Goal: Task Accomplishment & Management: Manage account settings

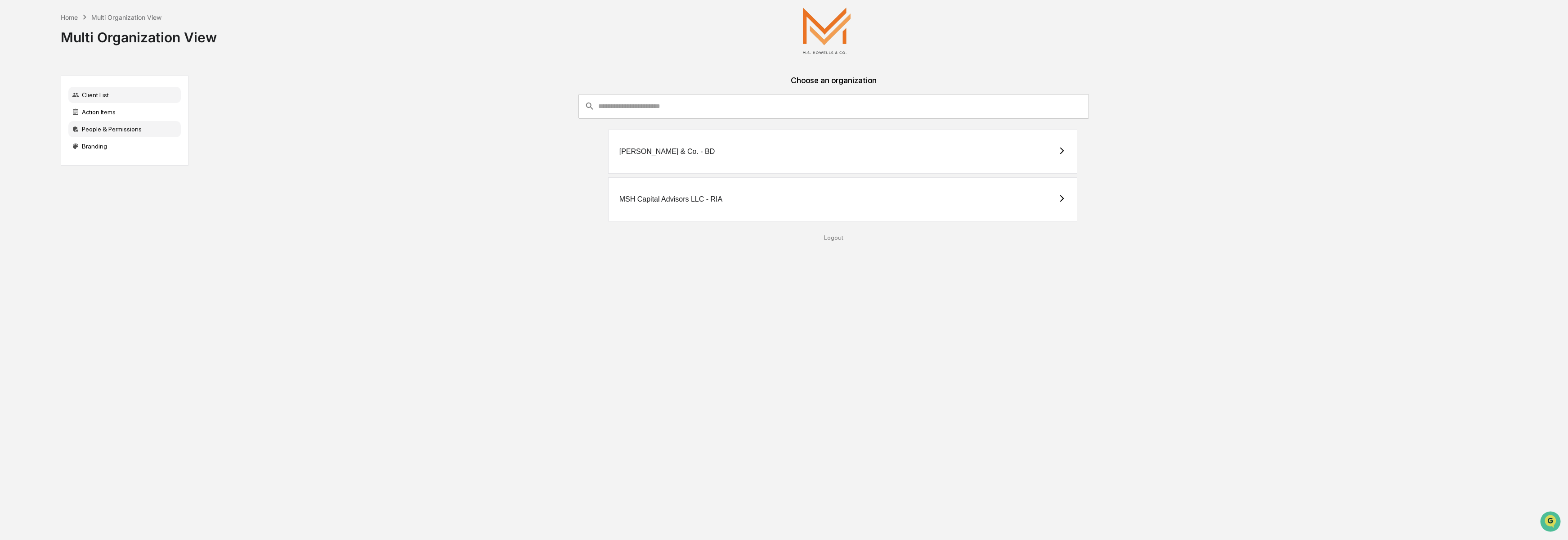
click at [137, 130] on div "People & Permissions" at bounding box center [124, 129] width 112 height 17
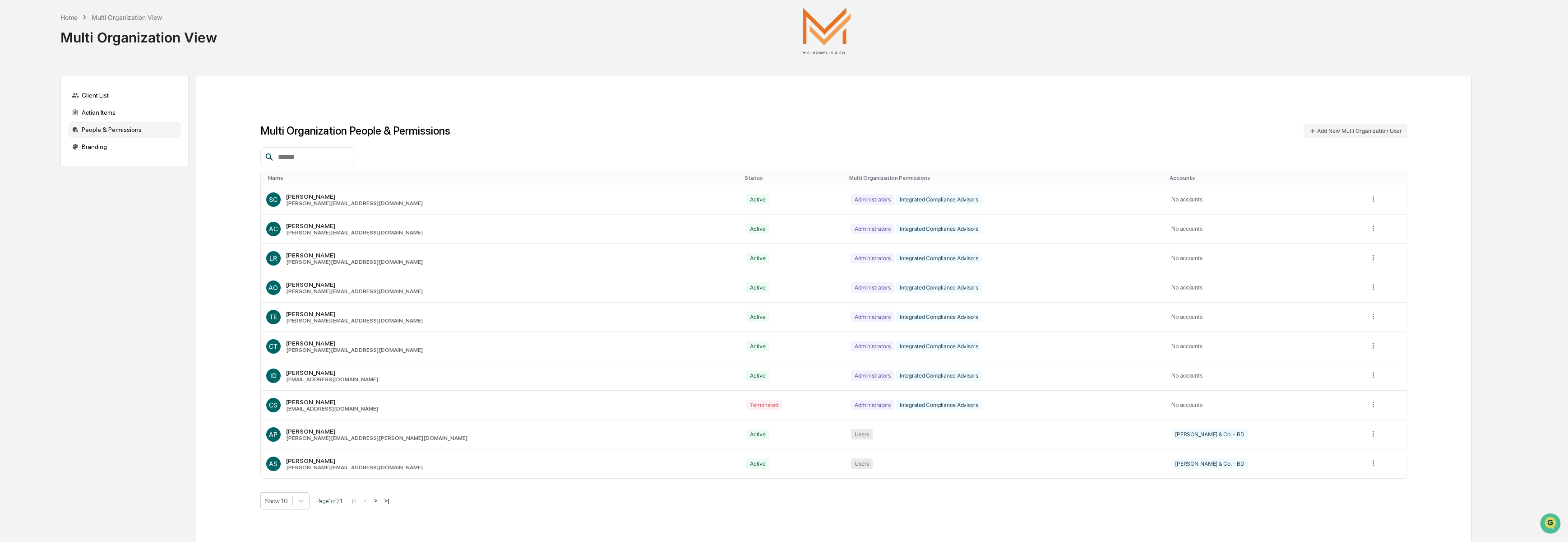
click at [292, 158] on input "text" at bounding box center [312, 157] width 77 height 12
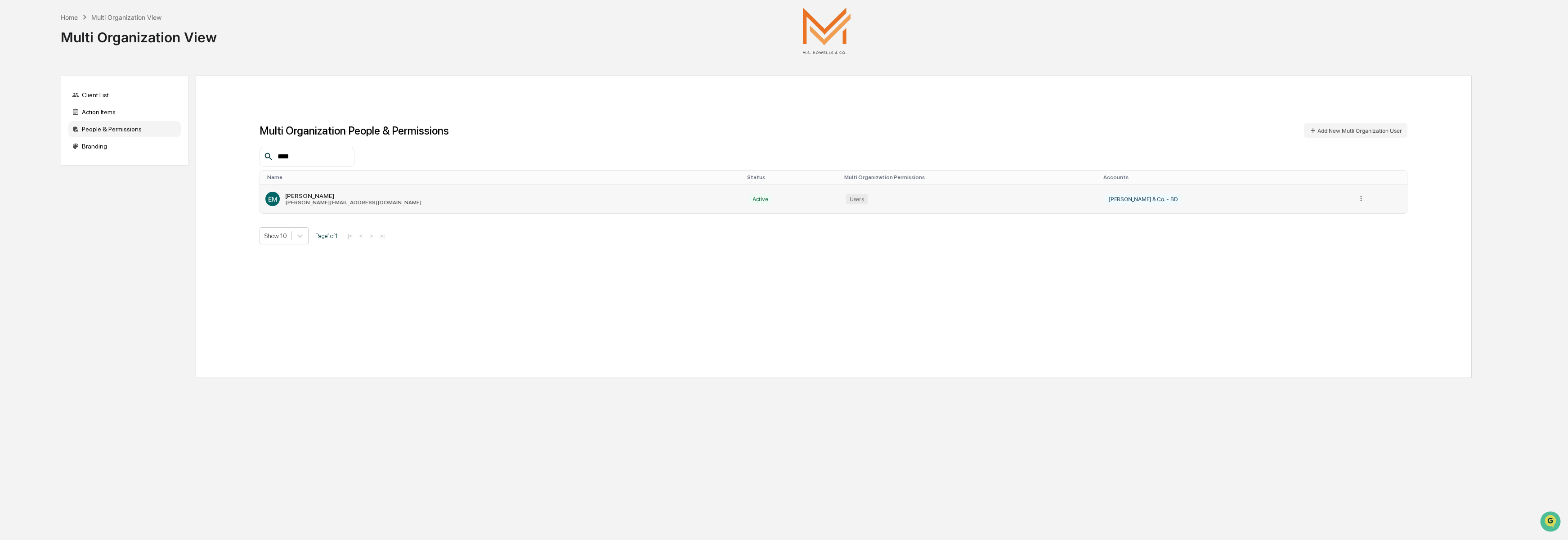
type input "****"
click at [320, 198] on div "[PERSON_NAME]" at bounding box center [353, 196] width 136 height 7
click at [1357, 202] on icon at bounding box center [1361, 198] width 8 height 8
click at [1324, 243] on div "Change Name/Email" at bounding box center [1326, 242] width 63 height 8
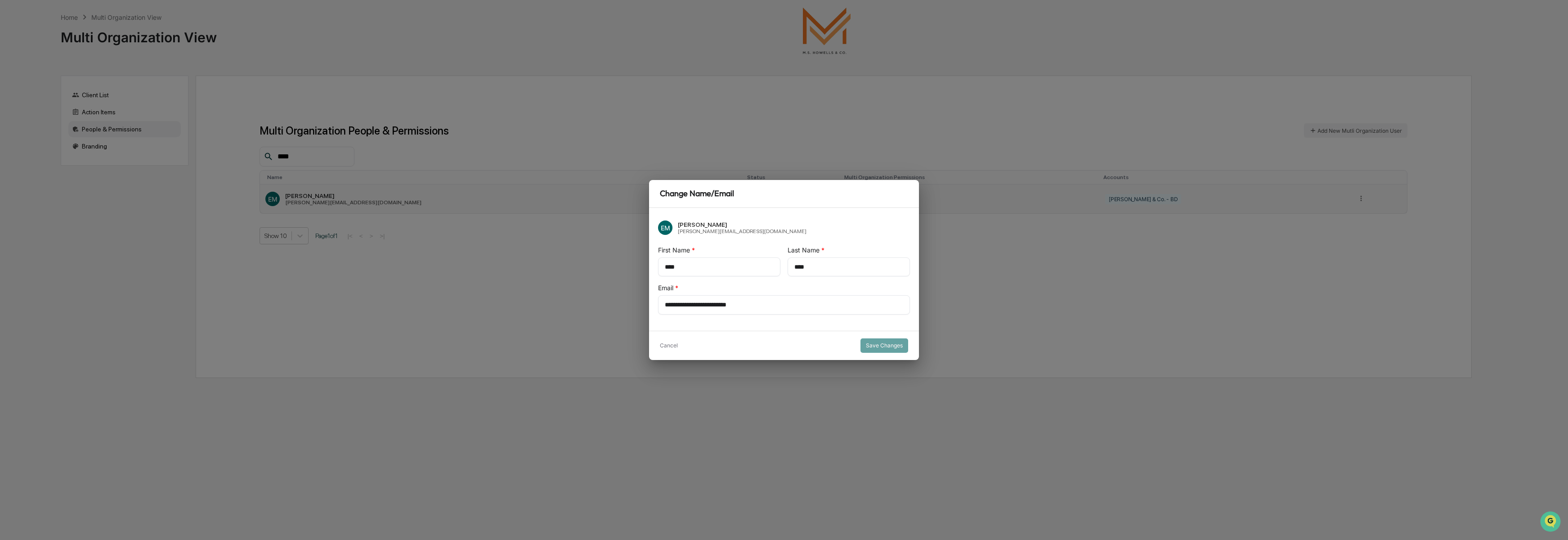
click at [700, 304] on input "**********" at bounding box center [784, 304] width 238 height 9
paste input "*****"
drag, startPoint x: 685, startPoint y: 304, endPoint x: 597, endPoint y: 297, distance: 88.3
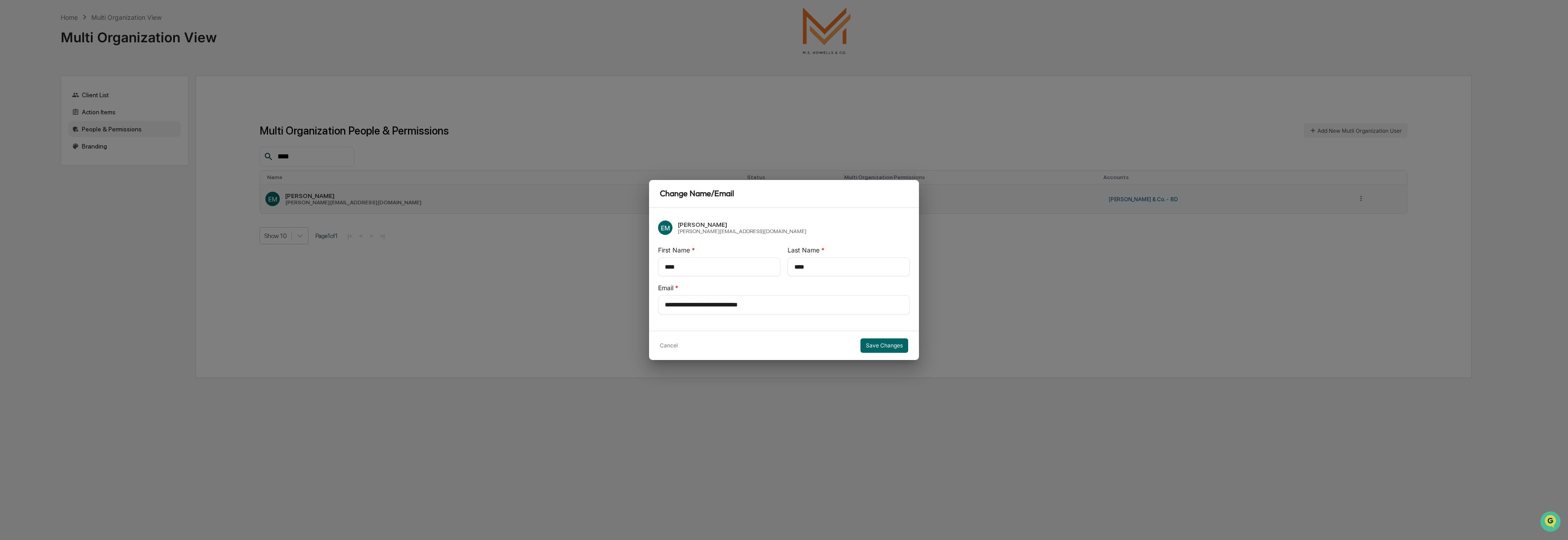
click at [597, 297] on div "**********" at bounding box center [784, 270] width 1568 height 540
type input "**********"
click at [884, 346] on button "Save Changes" at bounding box center [884, 345] width 48 height 14
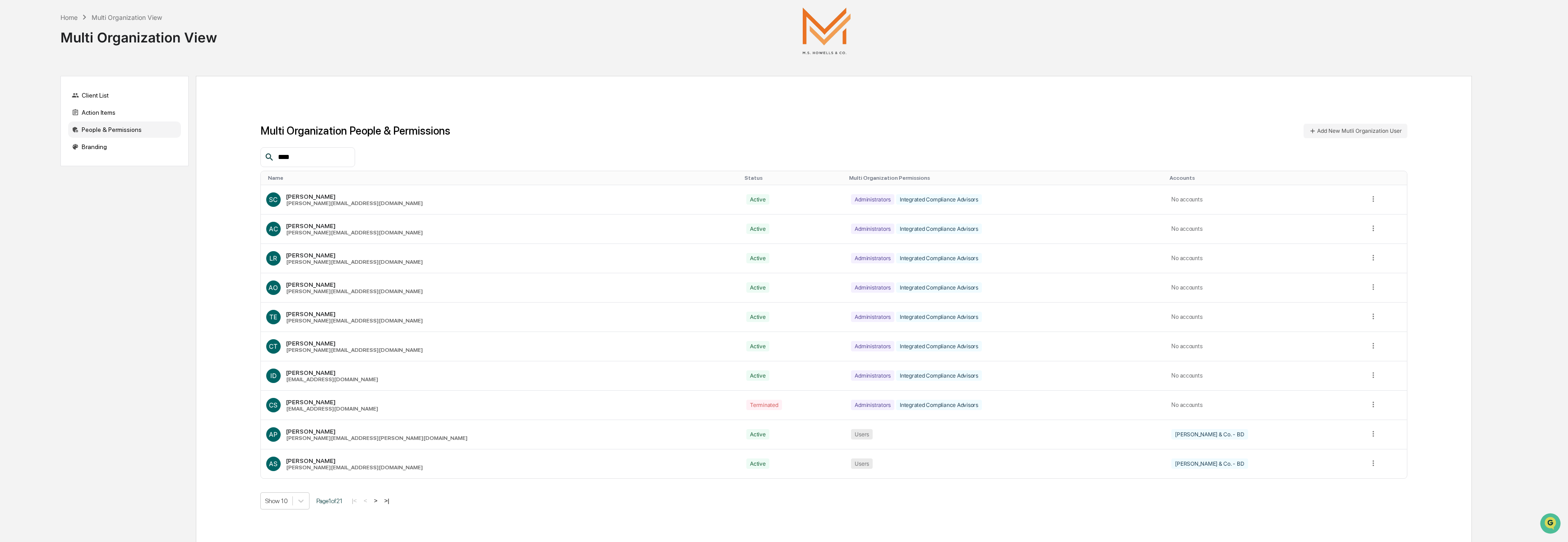
click at [321, 160] on input "****" at bounding box center [312, 157] width 77 height 12
type input "*"
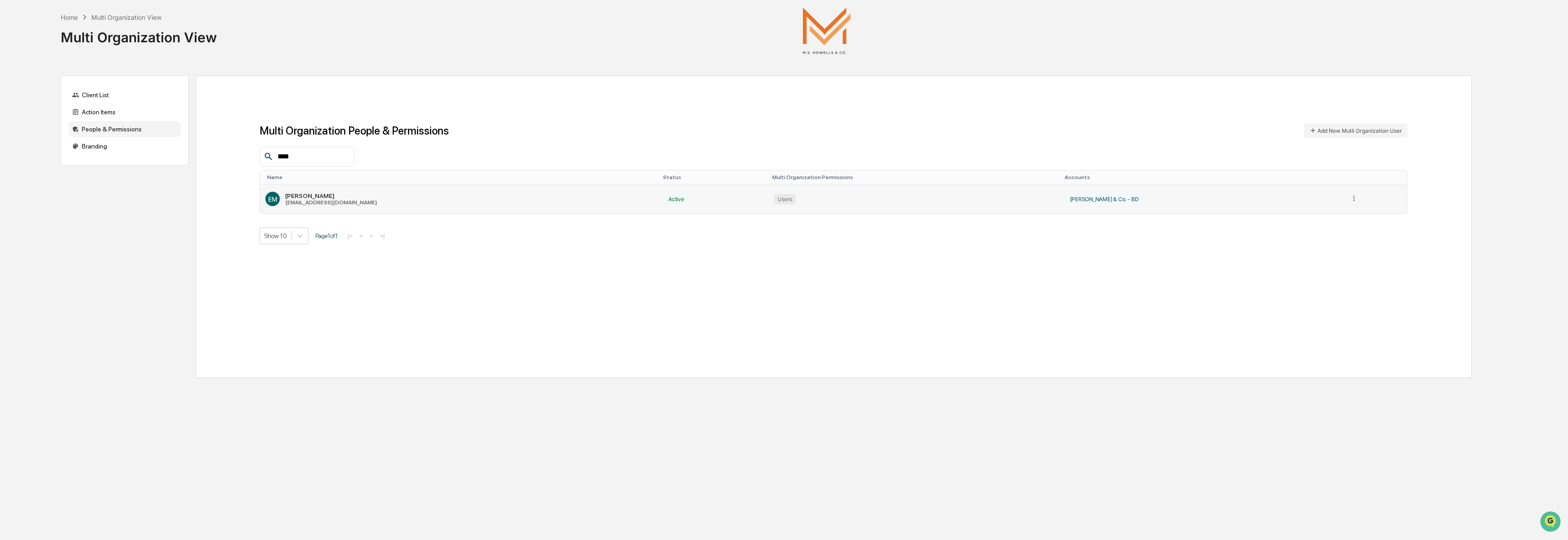
type input "****"
click at [1350, 199] on icon at bounding box center [1354, 198] width 8 height 8
click at [1315, 214] on div "Edit Accounts" at bounding box center [1319, 211] width 63 height 8
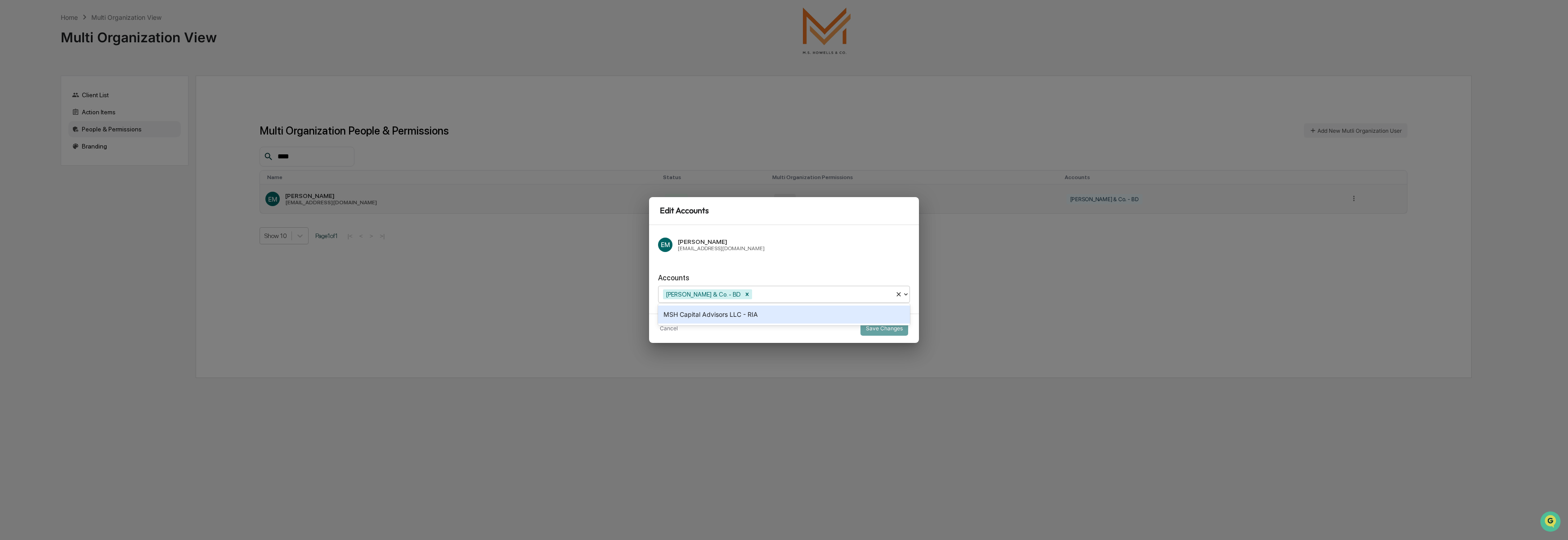
click at [906, 293] on icon at bounding box center [906, 294] width 3 height 2
click at [884, 269] on div "Accounts MSH Capital Advisors LLC - RIA, 1 of 1. 1 result available. Use Up and…" at bounding box center [784, 284] width 252 height 37
drag, startPoint x: 665, startPoint y: 330, endPoint x: 669, endPoint y: 328, distance: 4.5
click at [665, 329] on button "Cancel" at bounding box center [669, 328] width 18 height 14
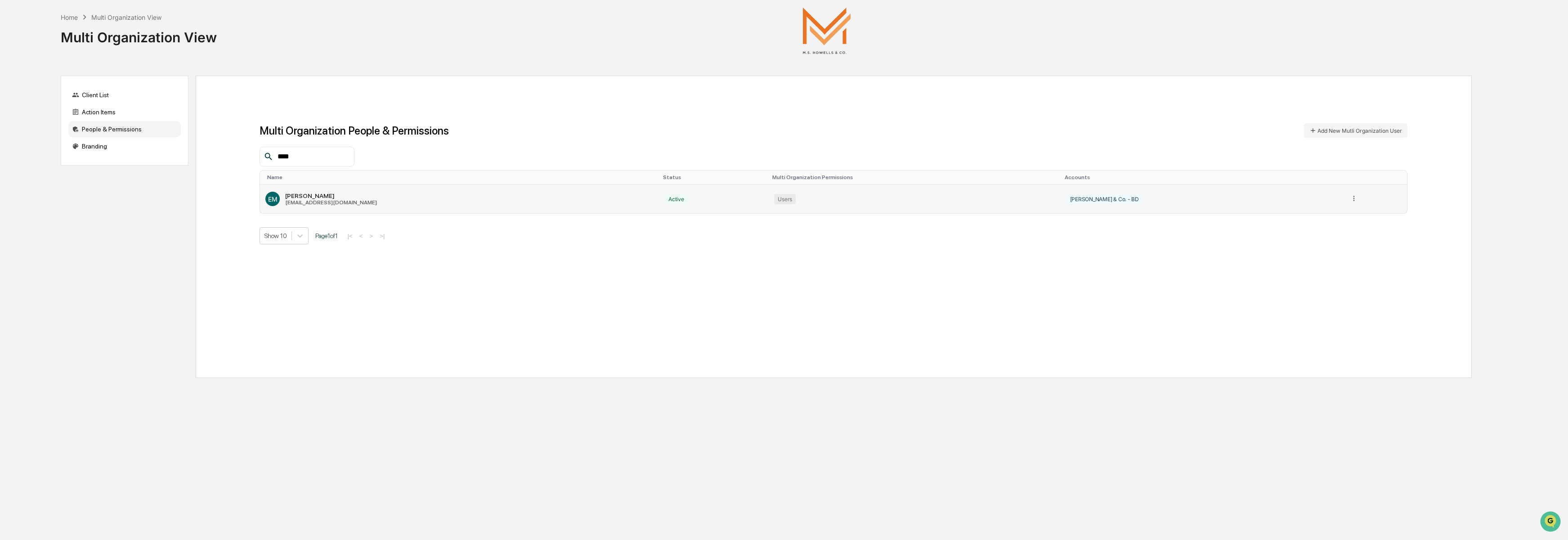
click at [297, 200] on div "[EMAIL_ADDRESS][DOMAIN_NAME]" at bounding box center [331, 202] width 92 height 6
click at [278, 200] on div "EM" at bounding box center [272, 198] width 14 height 14
click at [665, 198] on div "Active" at bounding box center [676, 198] width 23 height 10
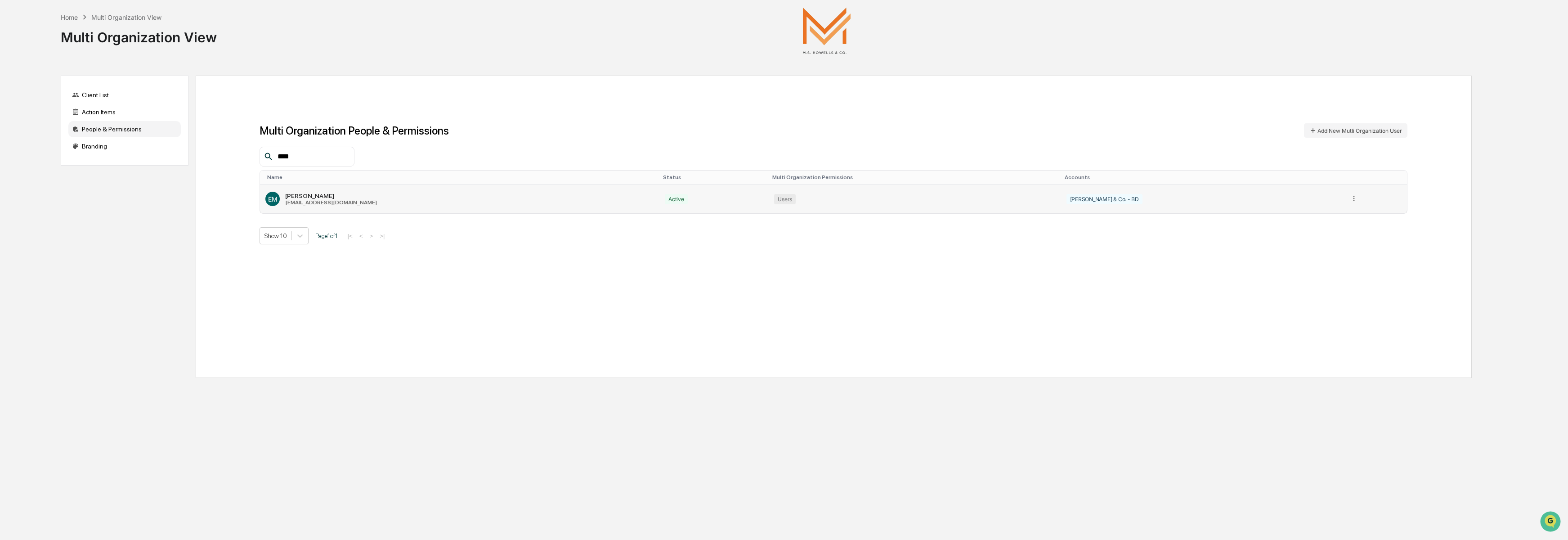
click at [815, 204] on td "Users" at bounding box center [914, 199] width 292 height 29
click at [795, 200] on div "Users" at bounding box center [914, 198] width 281 height 10
click at [1117, 199] on div "[PERSON_NAME] & Co. - BD" at bounding box center [1104, 198] width 76 height 10
click at [1352, 199] on icon at bounding box center [1354, 198] width 8 height 8
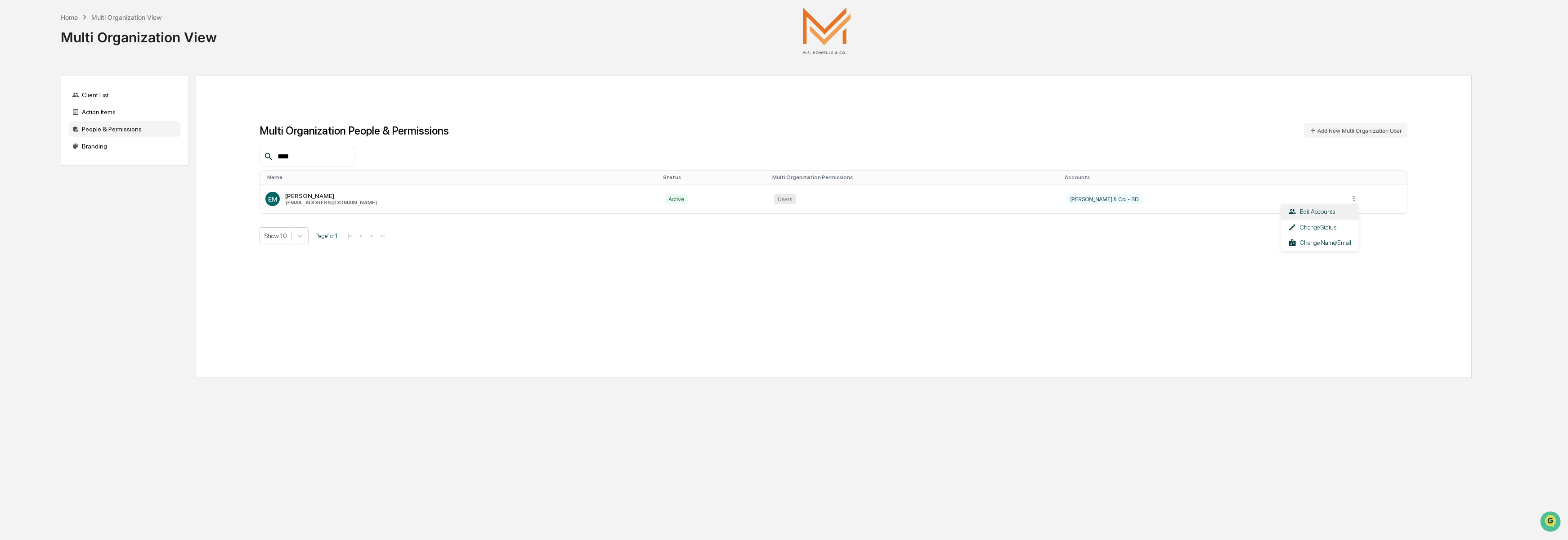
click at [1320, 209] on div "Edit Accounts" at bounding box center [1319, 211] width 63 height 8
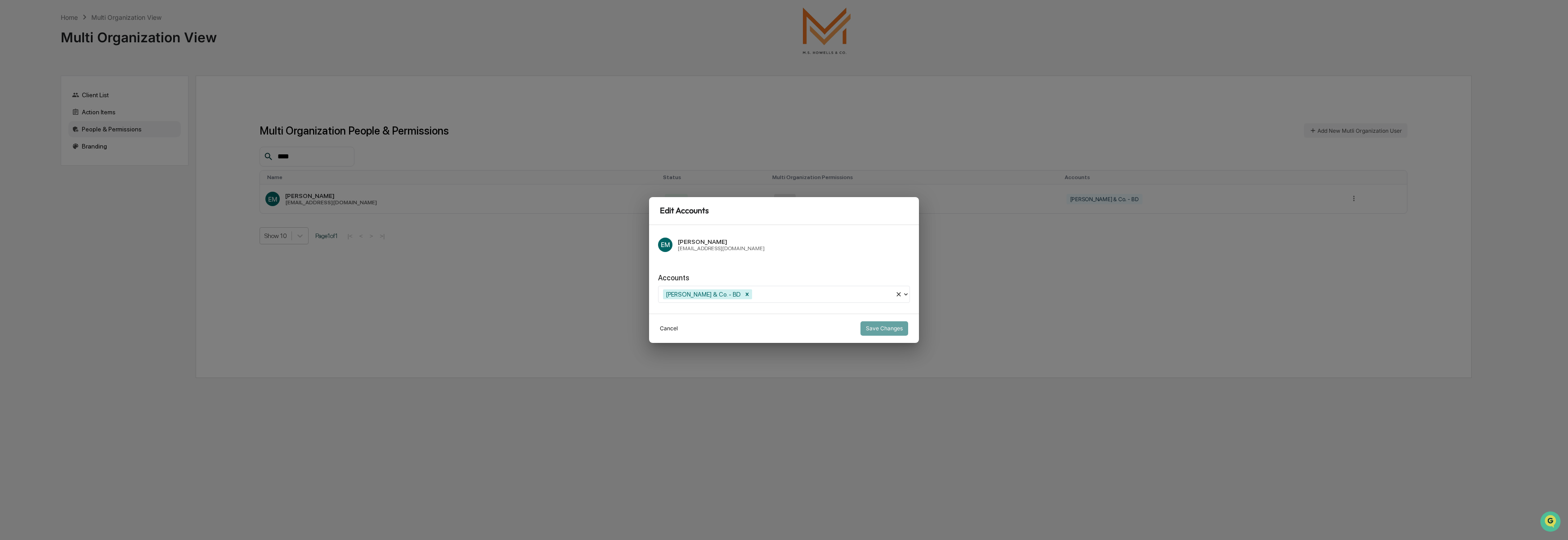
click at [670, 329] on button "Cancel" at bounding box center [669, 328] width 18 height 14
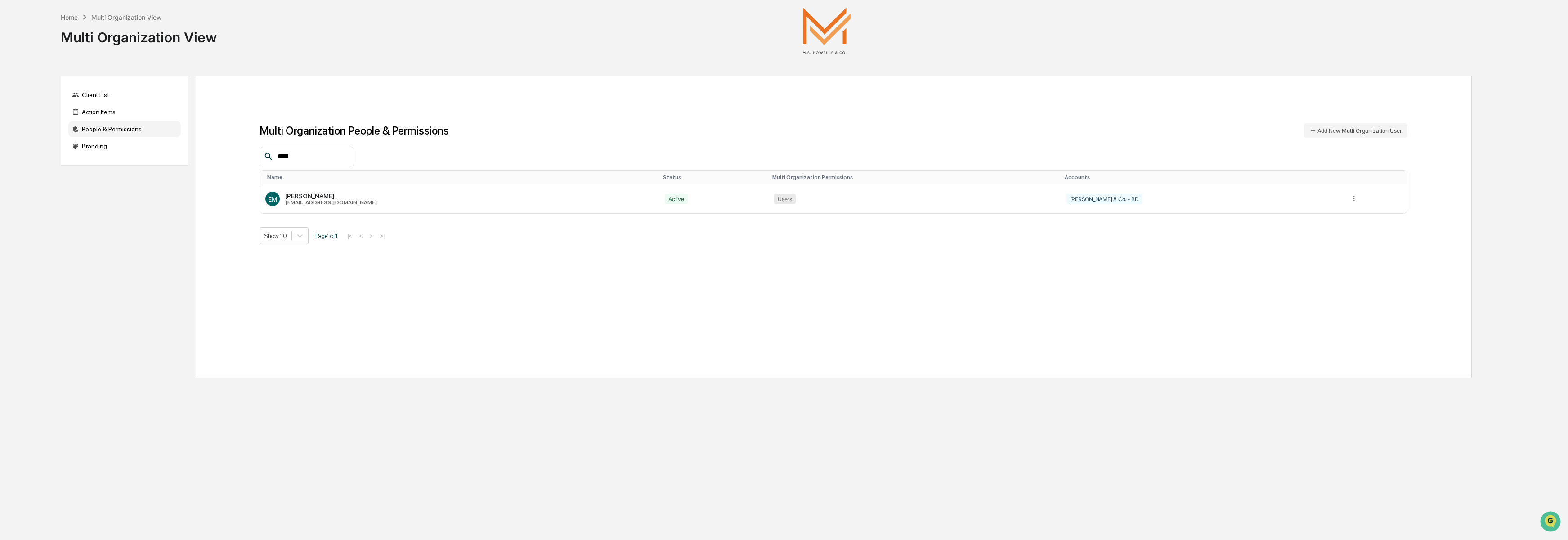
click at [1352, 194] on td at bounding box center [1375, 199] width 63 height 29
click at [1352, 197] on icon at bounding box center [1354, 198] width 8 height 8
click at [1318, 226] on div "Change Status" at bounding box center [1319, 227] width 63 height 8
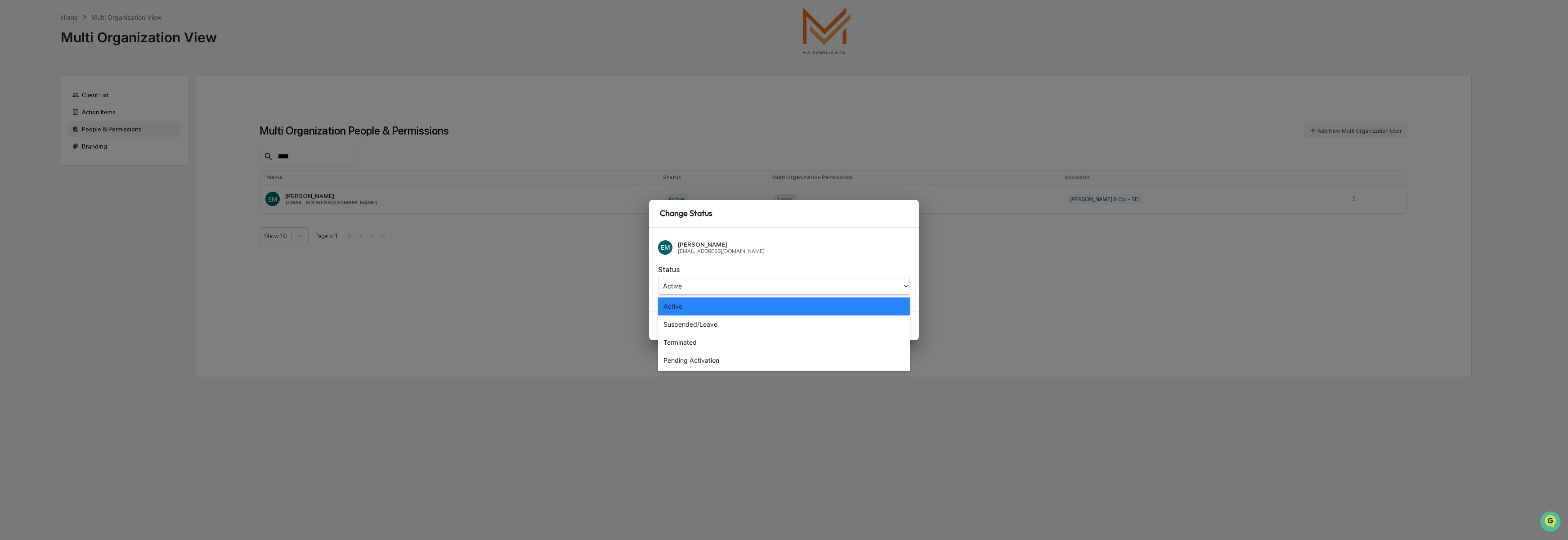
click at [760, 286] on div at bounding box center [780, 286] width 235 height 10
click at [735, 303] on div "Active" at bounding box center [784, 307] width 252 height 18
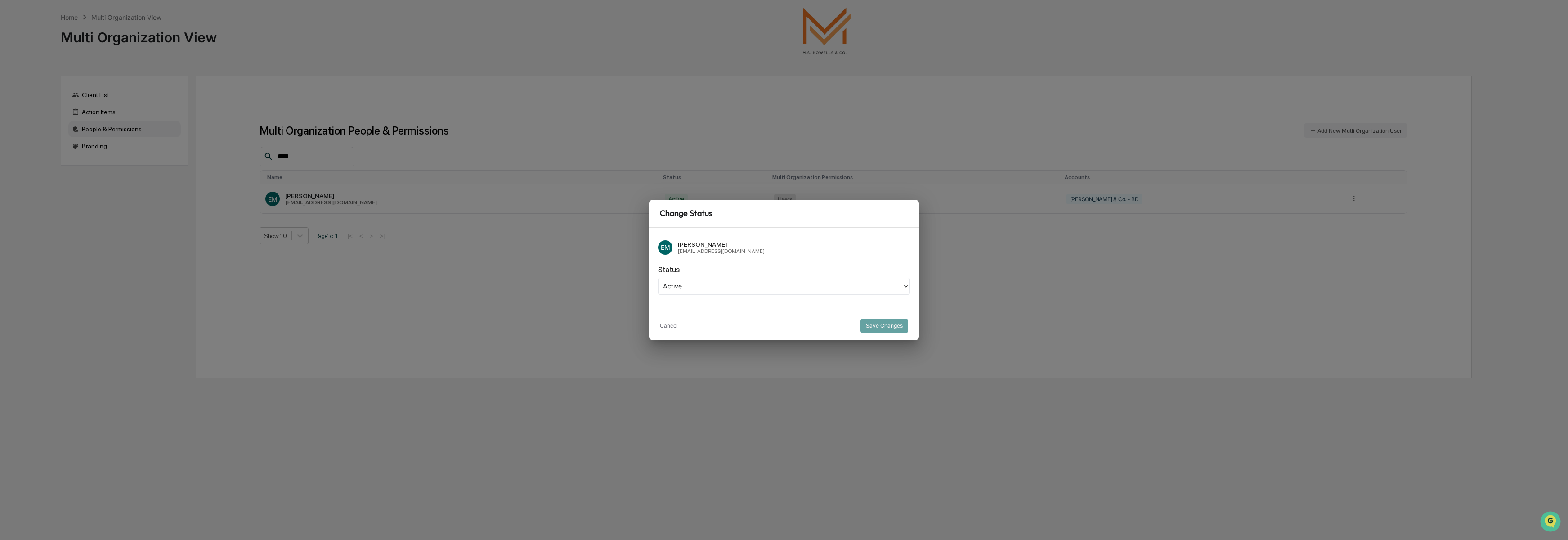
click at [761, 261] on div "EM [PERSON_NAME] [EMAIL_ADDRESS][DOMAIN_NAME] Status Active" at bounding box center [784, 269] width 270 height 83
click at [671, 324] on button "Cancel" at bounding box center [669, 325] width 18 height 14
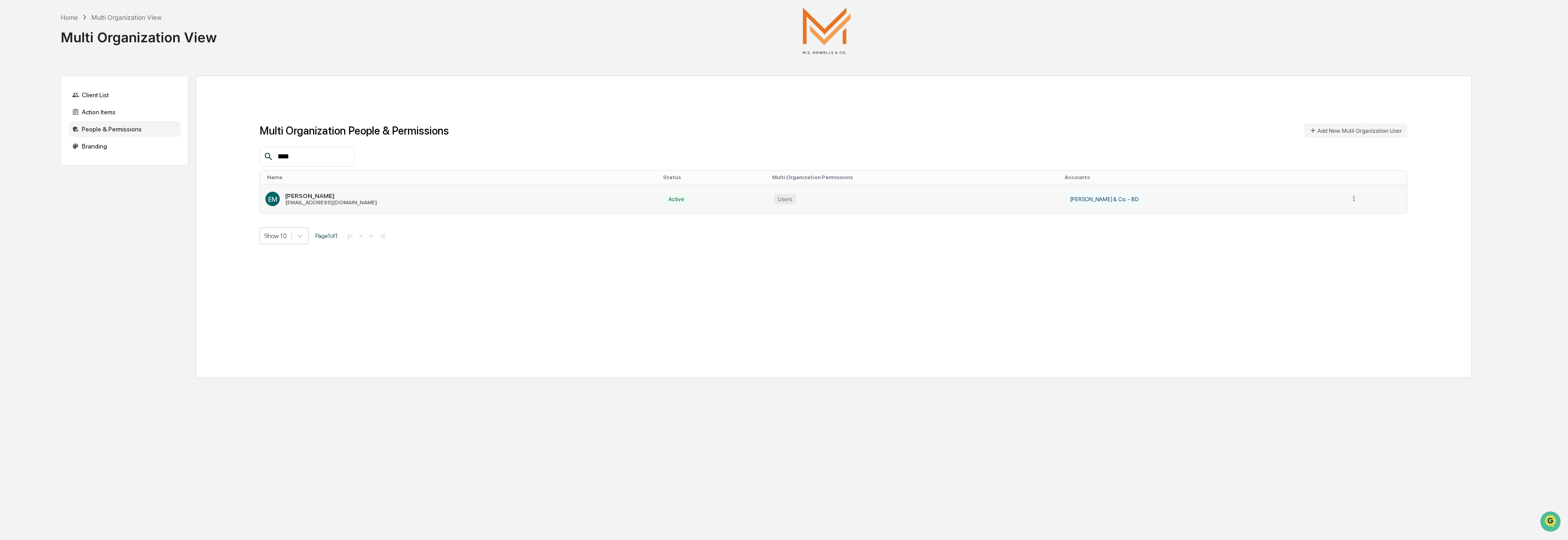
click at [288, 196] on div "[PERSON_NAME]" at bounding box center [331, 196] width 92 height 7
click at [68, 17] on div "Home" at bounding box center [69, 17] width 17 height 8
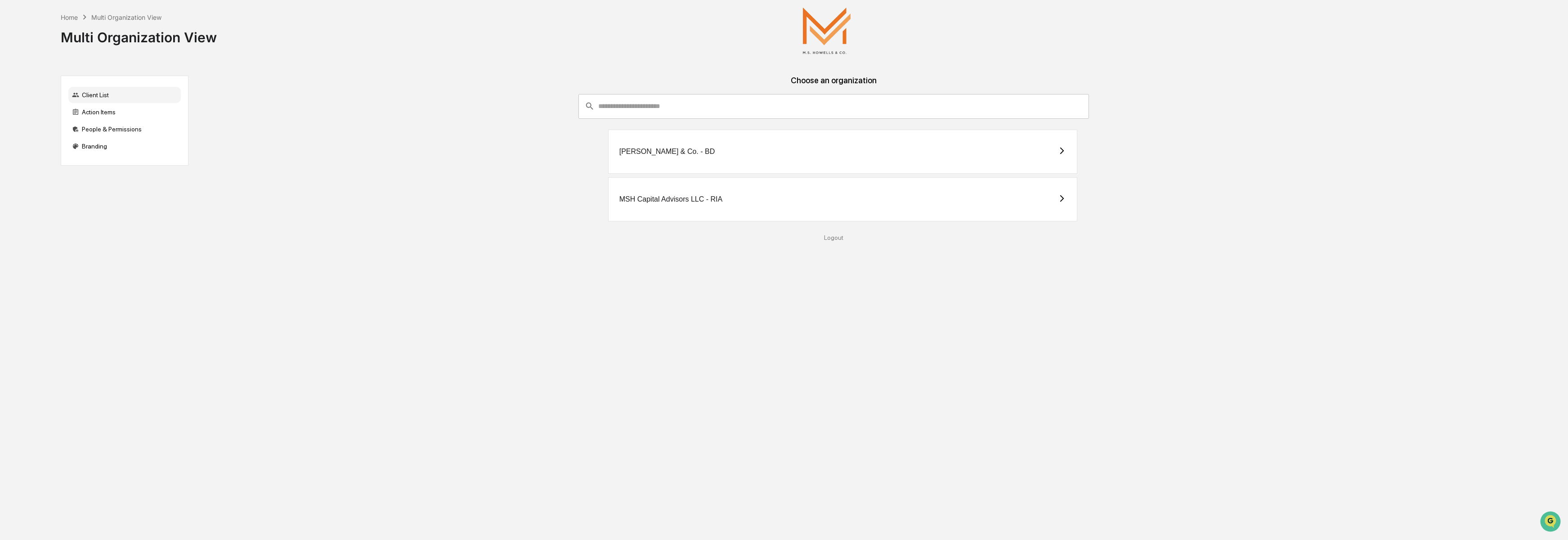
click at [690, 156] on div "[PERSON_NAME] & Co. - BD" at bounding box center [842, 152] width 469 height 44
